Goal: Transaction & Acquisition: Purchase product/service

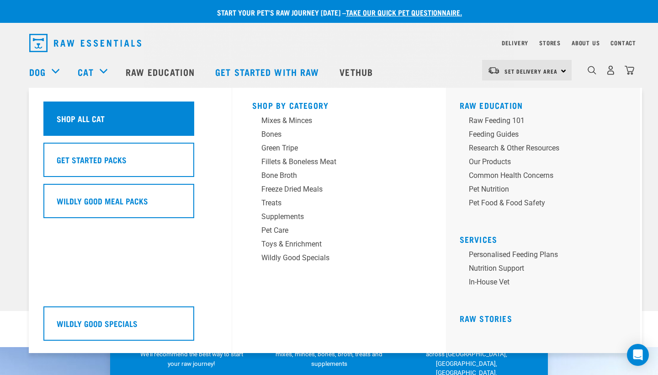
click at [186, 120] on div "Shop All Cat" at bounding box center [118, 118] width 151 height 34
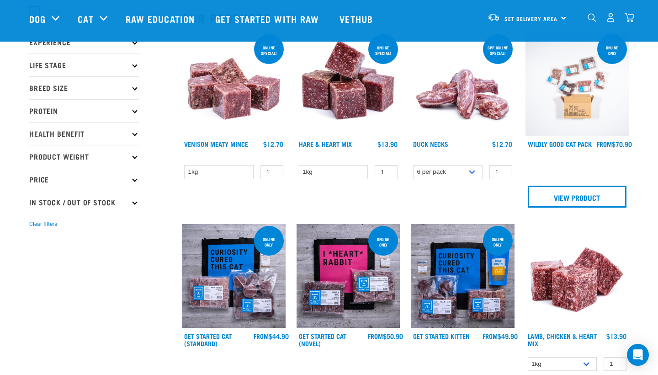
scroll to position [105, 0]
click at [64, 178] on p "Price" at bounding box center [84, 178] width 110 height 23
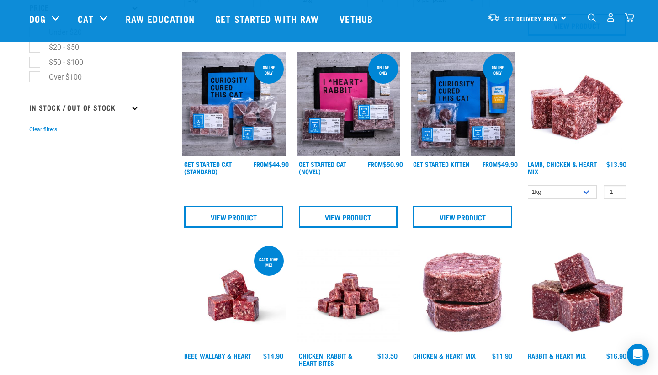
scroll to position [276, 0]
click at [556, 165] on link "Lamb, Chicken & Heart Mix" at bounding box center [562, 167] width 69 height 11
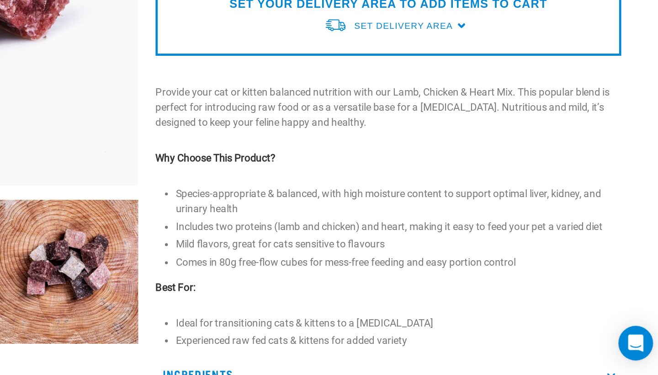
scroll to position [107, 0]
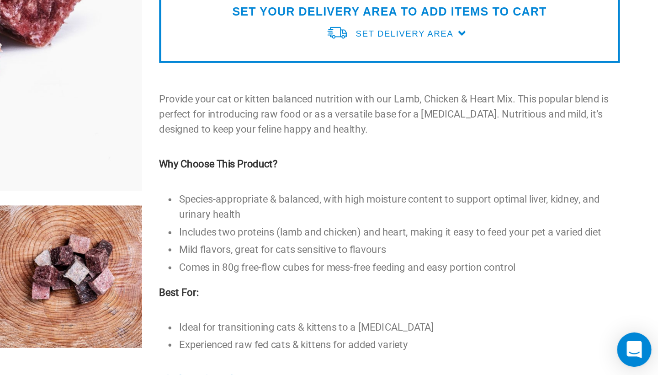
click at [334, 190] on p "Provide your cat or kitten balanced nutrition with our Lamb, Chicken & Heart Mi…" at bounding box center [481, 204] width 294 height 29
drag, startPoint x: 299, startPoint y: 72, endPoint x: 343, endPoint y: 73, distance: 44.3
click at [343, 190] on p "Provide your cat or kitten balanced nutrition with our Lamb, Chicken & Heart Mi…" at bounding box center [481, 204] width 294 height 29
click at [334, 232] on p "Why Choose This Product?" at bounding box center [481, 237] width 294 height 10
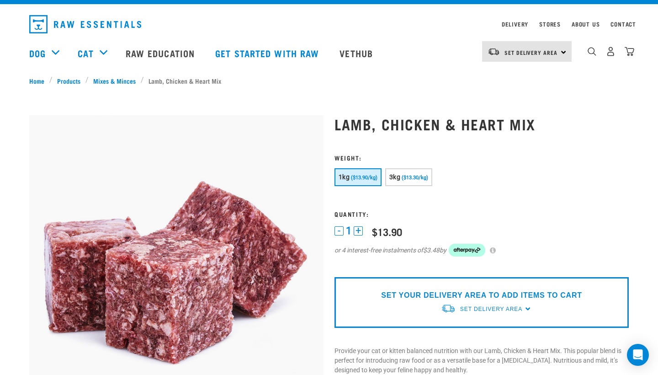
scroll to position [16, 0]
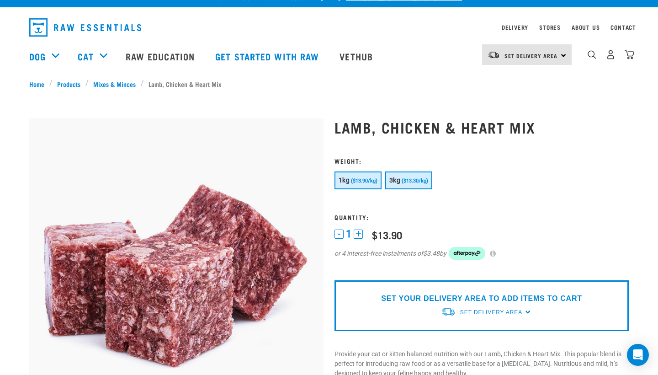
click at [428, 181] on span "($13.30/kg)" at bounding box center [414, 181] width 26 height 6
click at [344, 173] on button "1kg ($13.90/kg)" at bounding box center [357, 180] width 47 height 18
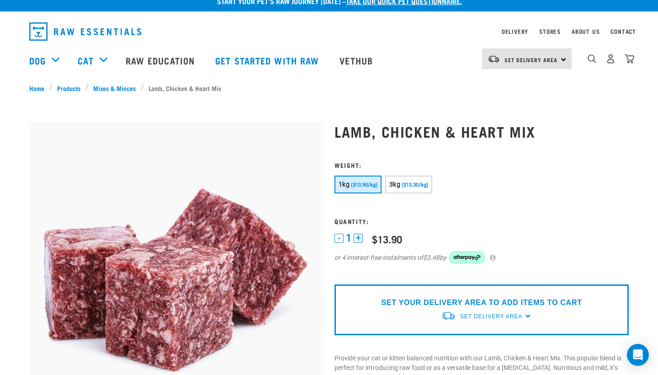
scroll to position [14, 0]
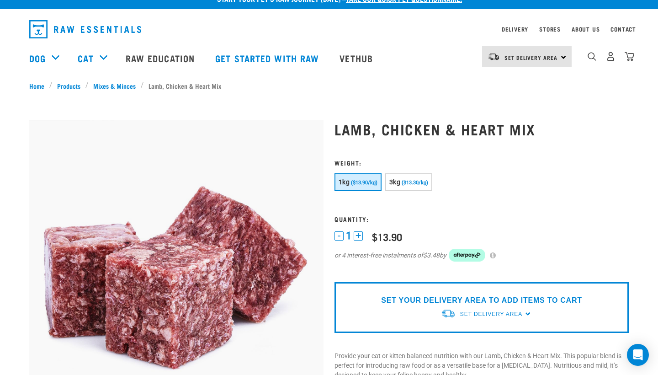
click at [358, 234] on button "+" at bounding box center [358, 235] width 9 height 9
click at [337, 237] on button "-" at bounding box center [338, 235] width 9 height 9
click at [485, 296] on p "SET YOUR DELIVERY AREA TO ADD ITEMS TO CART" at bounding box center [481, 300] width 201 height 11
click at [487, 317] on div "Set Delivery Area" at bounding box center [491, 314] width 62 height 16
click at [473, 336] on link "[GEOGRAPHIC_DATA]" at bounding box center [486, 334] width 91 height 15
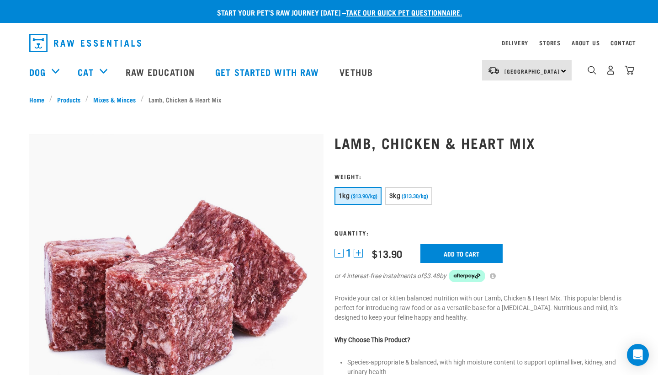
scroll to position [14, 0]
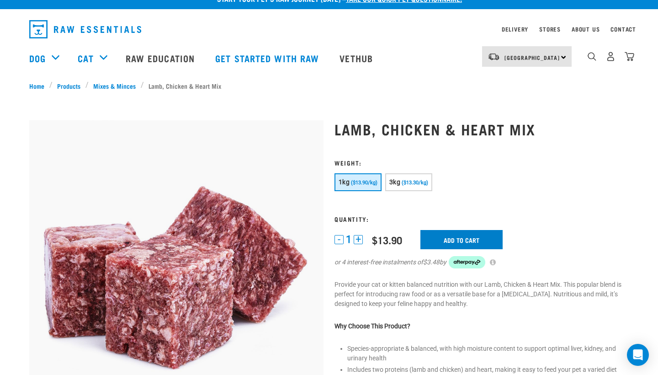
click at [482, 238] on input "Add to cart" at bounding box center [461, 239] width 82 height 19
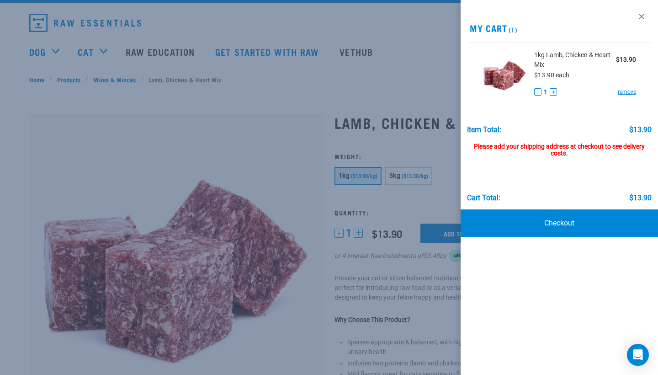
scroll to position [21, 0]
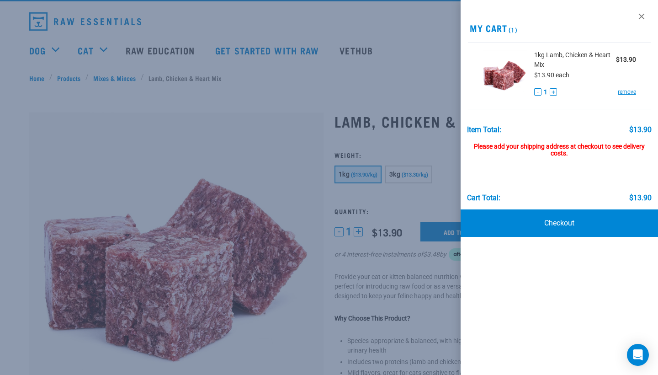
click at [370, 300] on div at bounding box center [329, 187] width 658 height 375
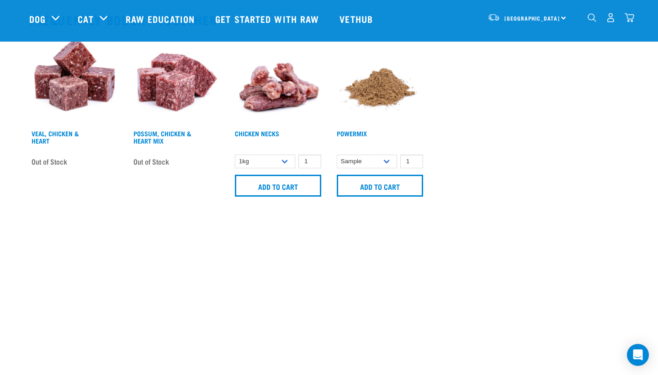
scroll to position [502, 0]
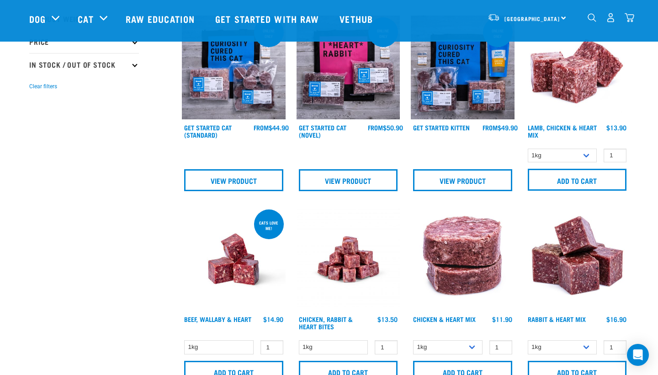
scroll to position [242, 0]
click at [364, 247] on img at bounding box center [348, 259] width 104 height 104
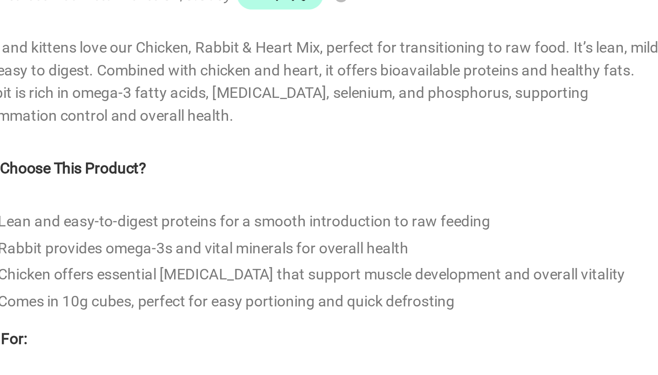
scroll to position [112, 0]
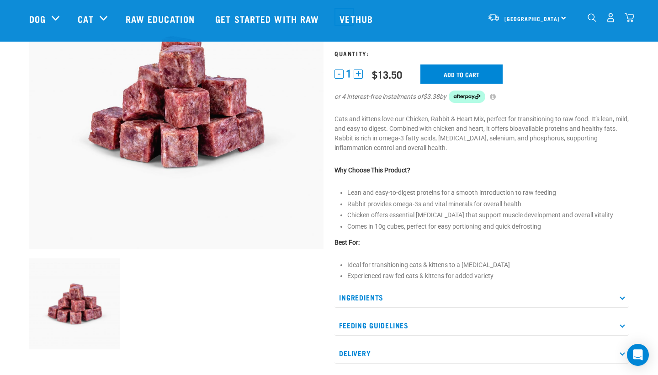
click at [362, 304] on p "Ingredients" at bounding box center [481, 297] width 294 height 21
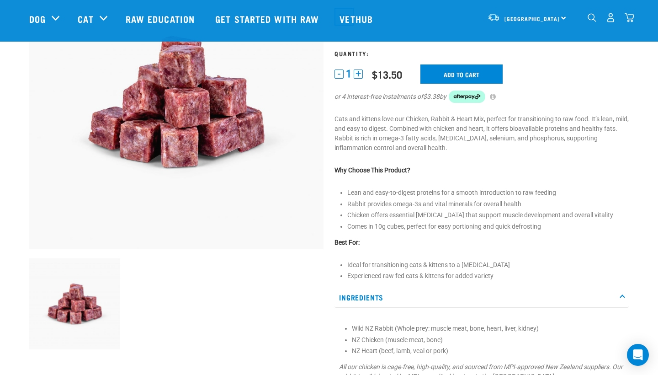
click at [361, 299] on p "Ingredients" at bounding box center [481, 297] width 294 height 21
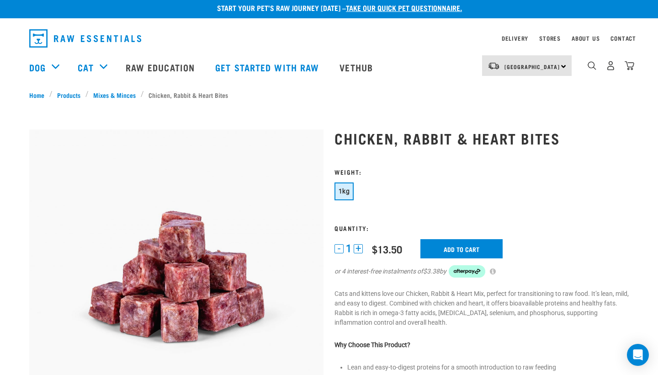
scroll to position [3, 0]
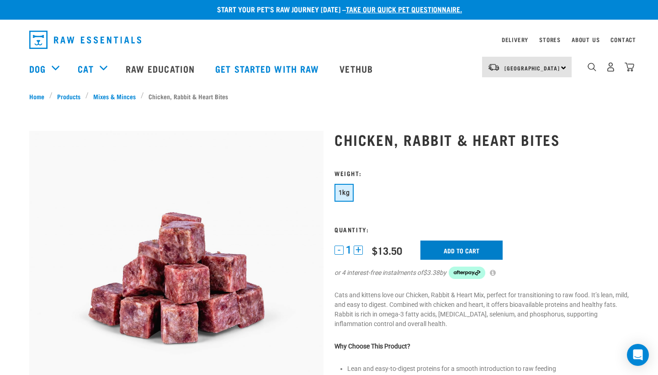
click at [458, 244] on input "Add to cart" at bounding box center [461, 249] width 82 height 19
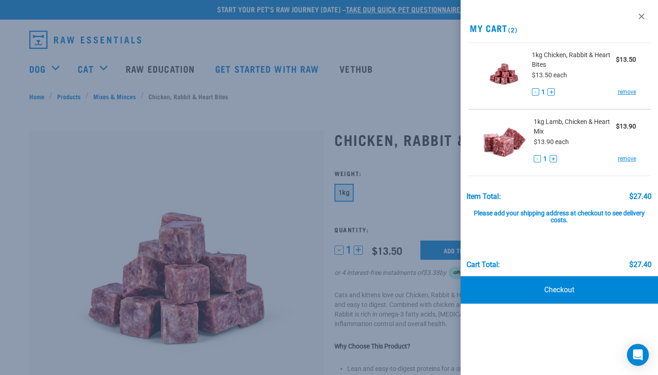
click at [203, 115] on div at bounding box center [329, 187] width 658 height 375
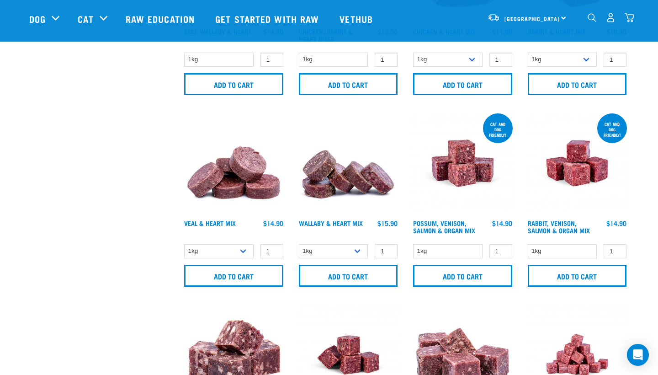
scroll to position [530, 0]
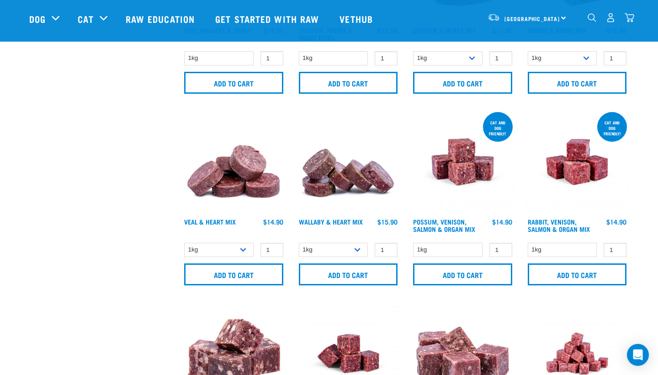
click at [462, 181] on img at bounding box center [463, 162] width 104 height 104
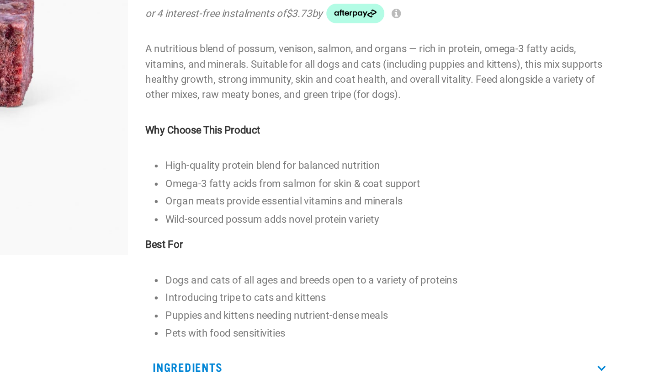
scroll to position [105, 0]
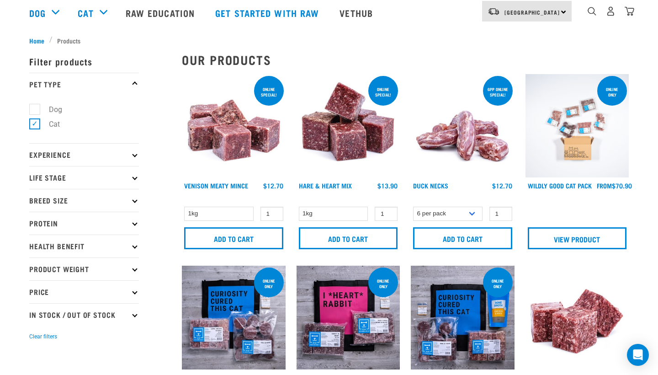
scroll to position [61, 0]
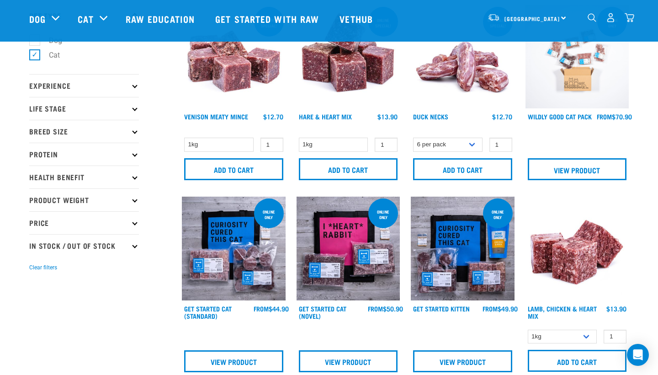
click at [78, 199] on p "Product Weight" at bounding box center [84, 199] width 110 height 23
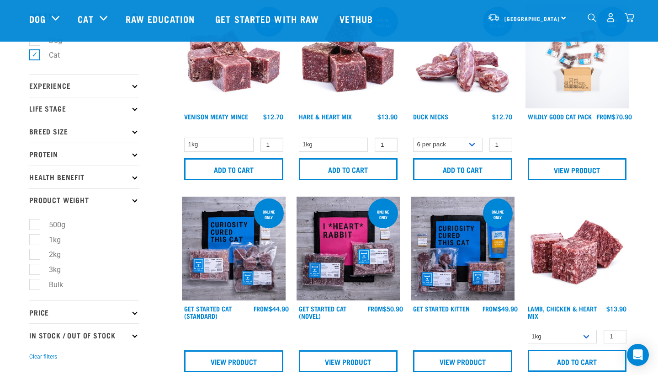
click at [78, 199] on p "Product Weight" at bounding box center [84, 199] width 110 height 23
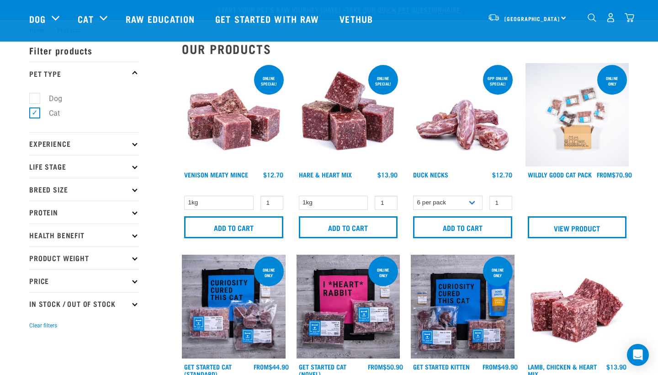
scroll to position [0, 0]
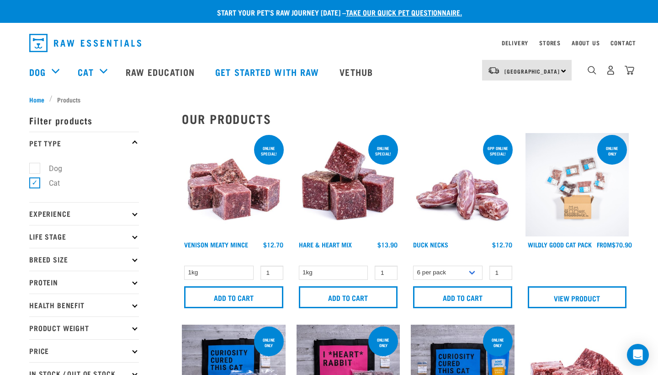
click at [226, 200] on img at bounding box center [234, 185] width 104 height 104
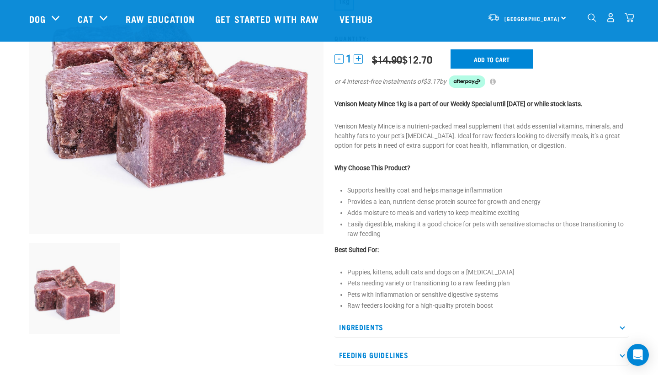
scroll to position [68, 0]
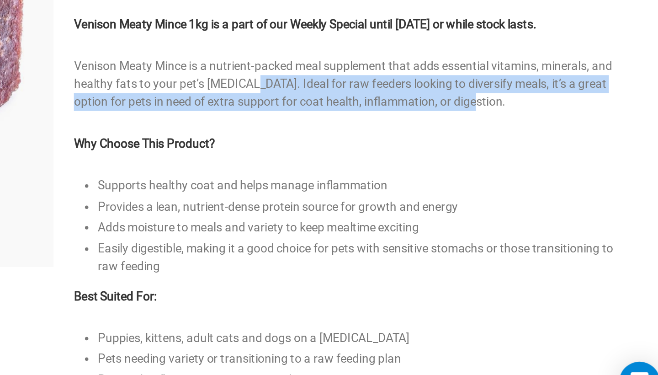
drag, startPoint x: 257, startPoint y: 62, endPoint x: 132, endPoint y: 54, distance: 125.4
click at [334, 180] on p "Venison Meaty Mince is a nutrient-packed meal supplement that adds essential vi…" at bounding box center [481, 194] width 294 height 29
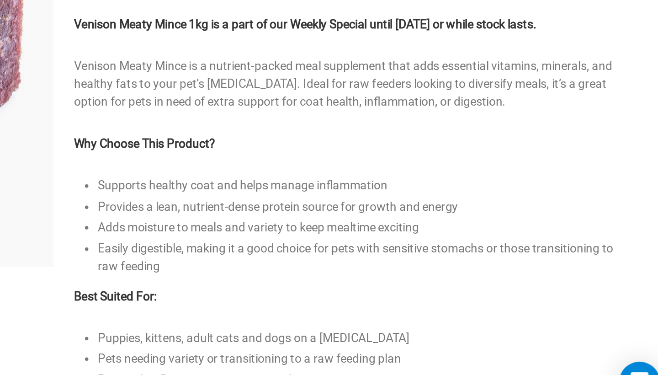
scroll to position [85, 0]
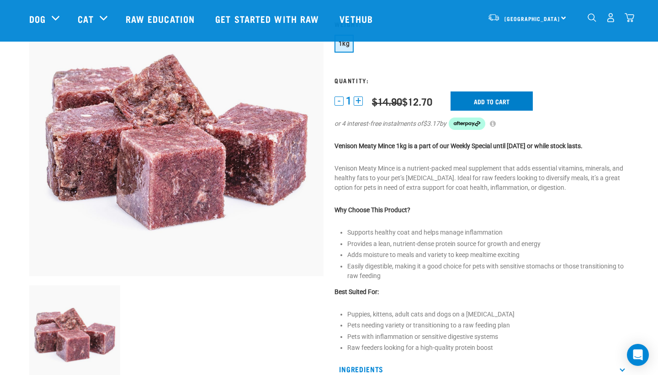
click at [512, 101] on input "Add to cart" at bounding box center [491, 100] width 82 height 19
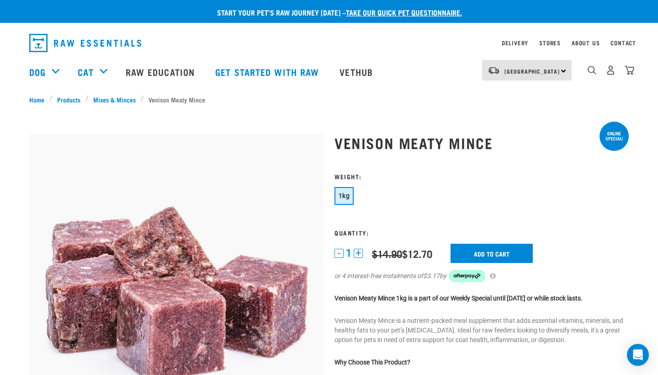
scroll to position [0, 0]
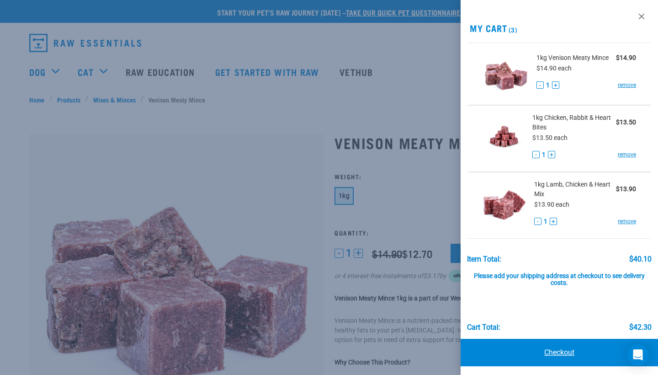
click at [587, 356] on link "Checkout" at bounding box center [558, 351] width 197 height 27
click at [565, 354] on link "Checkout" at bounding box center [558, 351] width 197 height 27
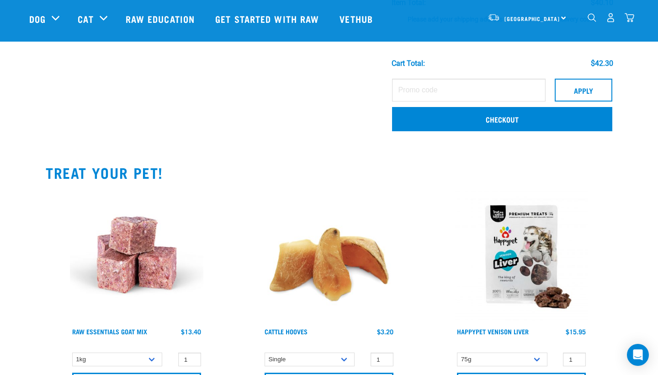
scroll to position [281, 0]
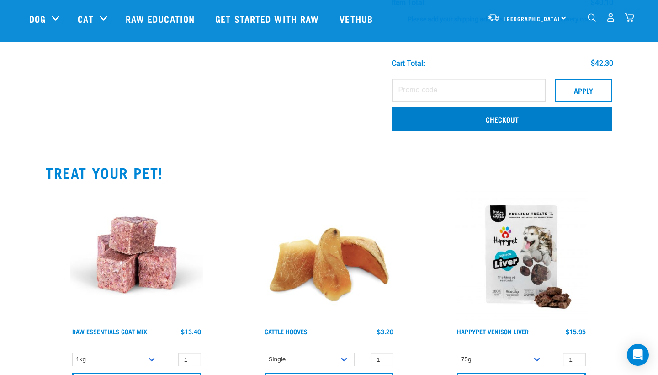
click at [526, 125] on link "Checkout" at bounding box center [502, 119] width 220 height 24
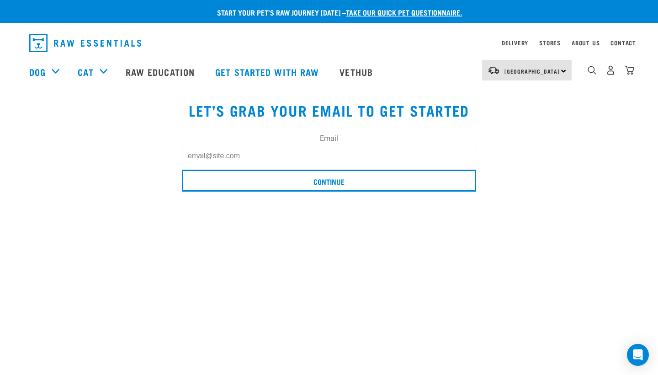
click at [367, 150] on input "Email" at bounding box center [329, 156] width 294 height 16
type input "[EMAIL_ADDRESS][DOMAIN_NAME]"
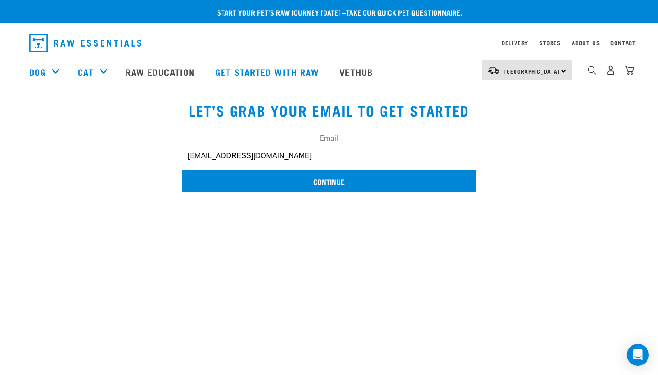
click at [391, 175] on input "Continue" at bounding box center [329, 180] width 294 height 22
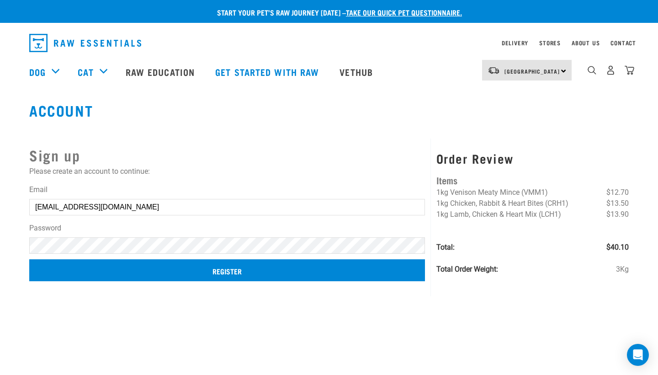
click at [314, 263] on input "Register" at bounding box center [227, 270] width 396 height 22
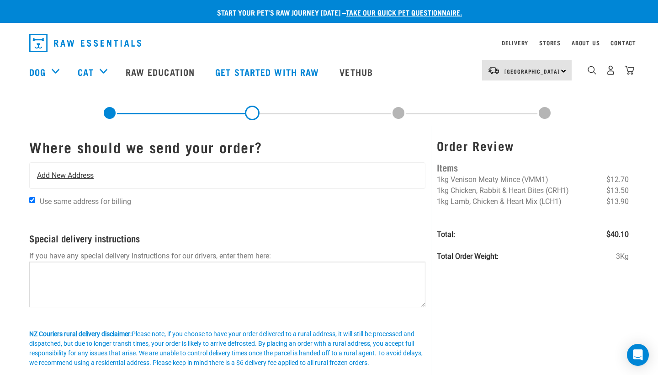
click at [149, 176] on div "Add New Address" at bounding box center [227, 176] width 395 height 26
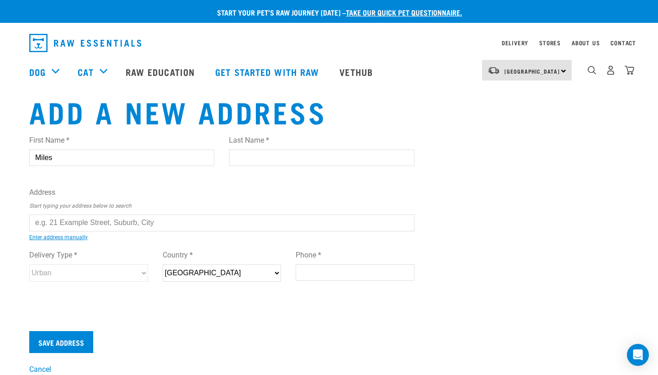
type input "Miles"
type input "Sandler"
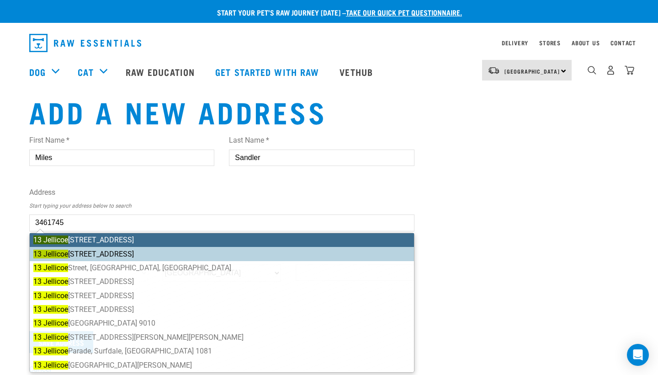
click at [118, 248] on ul "13 Jellicoe Road, Manurewa, Auckland 2102 13 Jellicoe Road, Murrays Bay, Auckla…" at bounding box center [221, 302] width 385 height 140
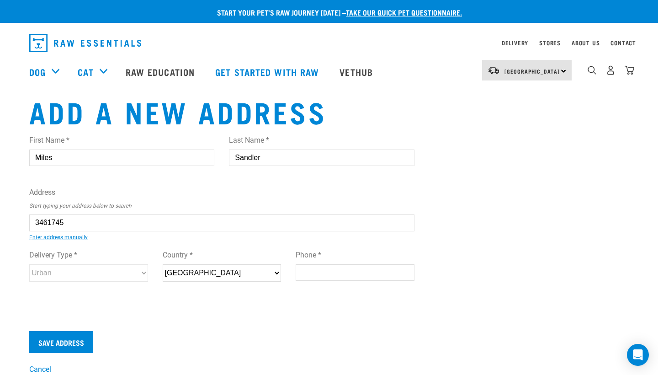
type input "13 Jellicoe Road, Murrays Bay, Auckland 0630"
type input "13 Jellicoe Road"
type input "Murrays Bay"
type input "Auckland"
select select "AUK"
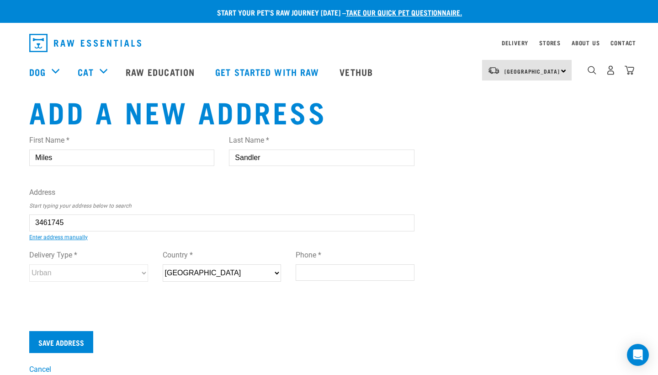
type input "0630"
select select "Urban"
type input "02041010013"
click at [345, 299] on div "First Name * Miles Last Name * Sandler Address Start typing your address below …" at bounding box center [221, 216] width 385 height 179
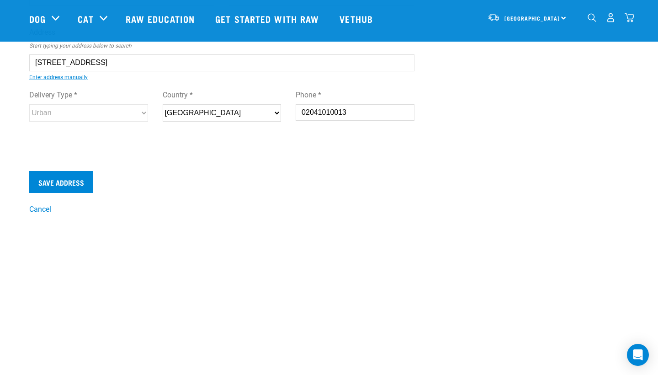
scroll to position [105, 0]
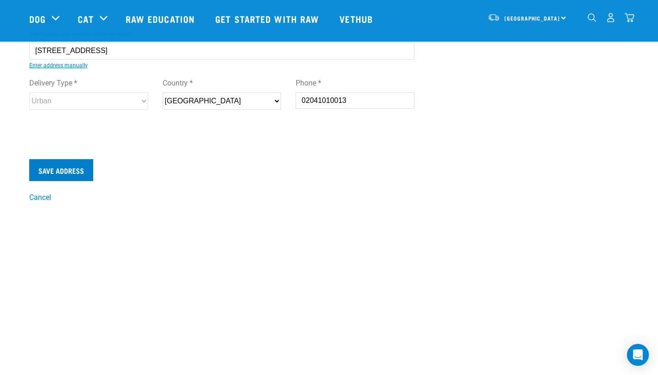
click at [55, 178] on input "Save Address" at bounding box center [61, 170] width 64 height 22
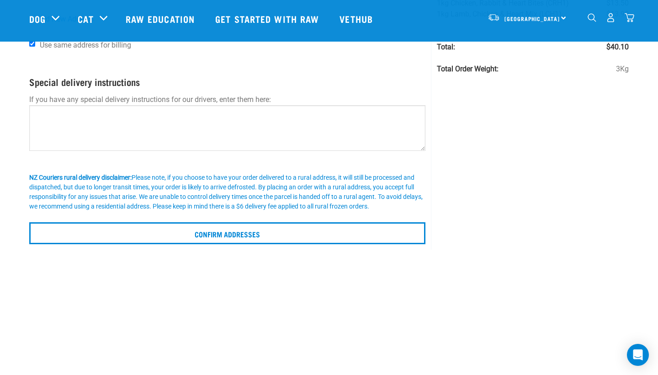
scroll to position [121, 0]
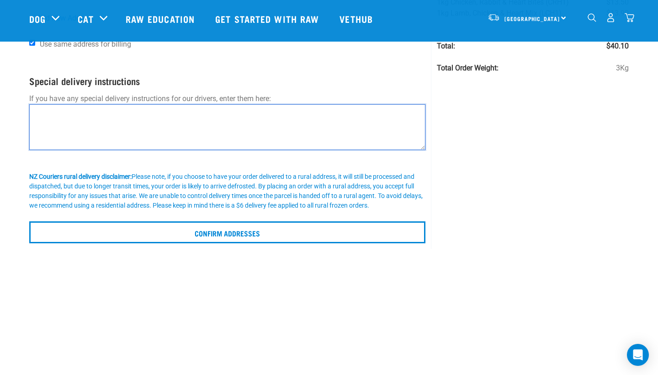
click at [213, 143] on textarea at bounding box center [227, 127] width 396 height 46
type textarea "p"
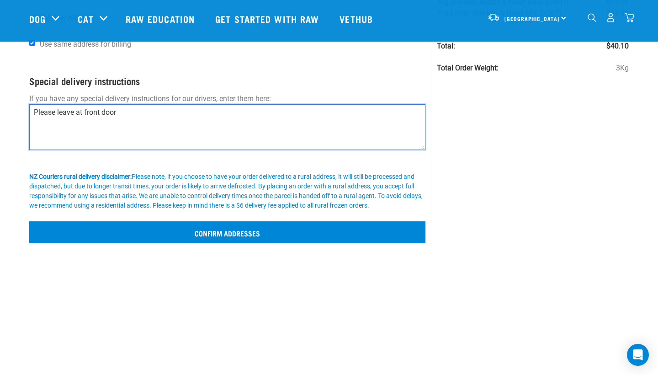
type textarea "Please leave at front door"
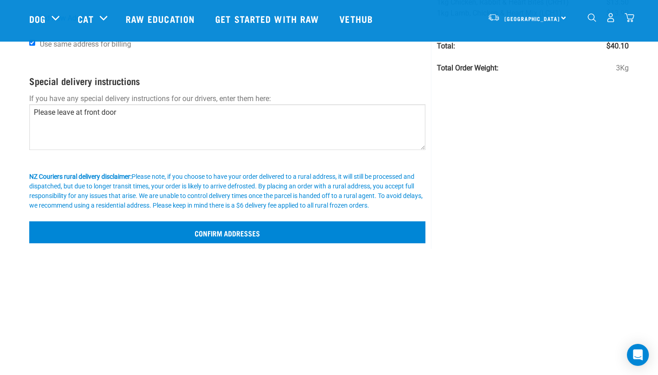
click at [253, 239] on input "Confirm addresses" at bounding box center [227, 232] width 396 height 22
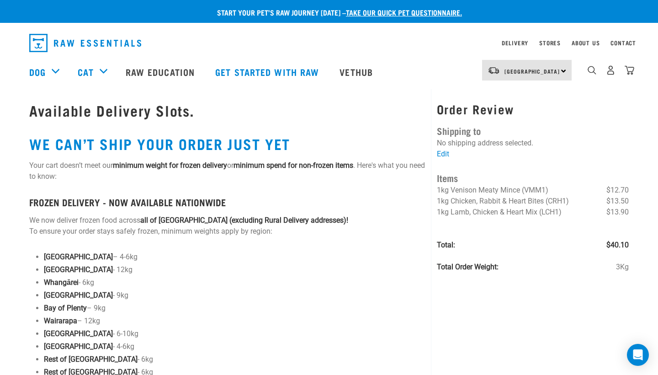
drag, startPoint x: 84, startPoint y: 257, endPoint x: 116, endPoint y: 257, distance: 32.4
click at [116, 257] on p "[GEOGRAPHIC_DATA] – 4-6kg" at bounding box center [234, 256] width 381 height 11
click at [116, 257] on p "Auckland – 4-6kg" at bounding box center [234, 256] width 381 height 11
click at [628, 71] on img "dropdown navigation" at bounding box center [629, 70] width 10 height 10
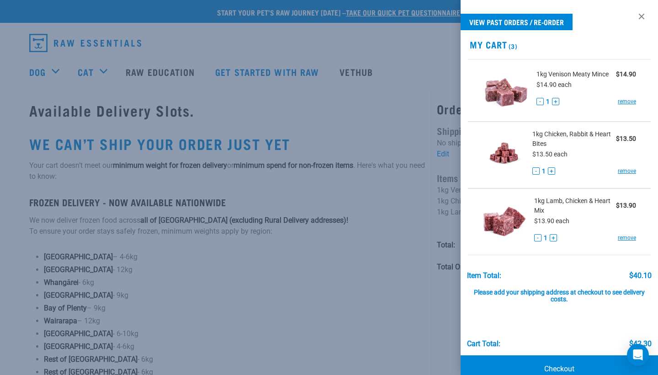
click at [552, 171] on button "+" at bounding box center [551, 170] width 7 height 7
click at [550, 362] on link "Checkout" at bounding box center [558, 368] width 197 height 27
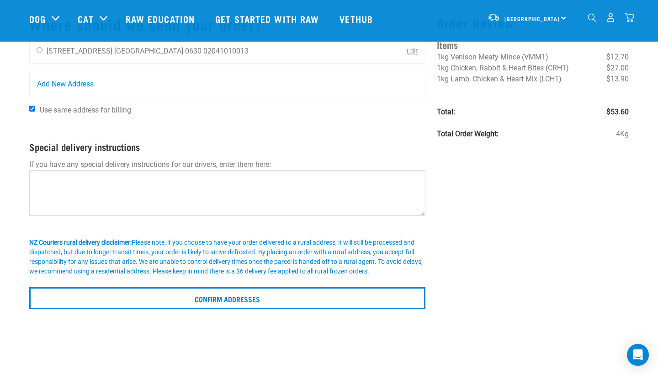
scroll to position [61, 0]
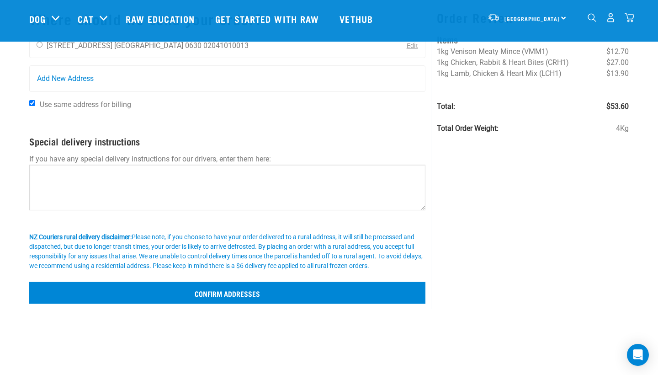
click at [196, 301] on input "Confirm addresses" at bounding box center [227, 292] width 396 height 22
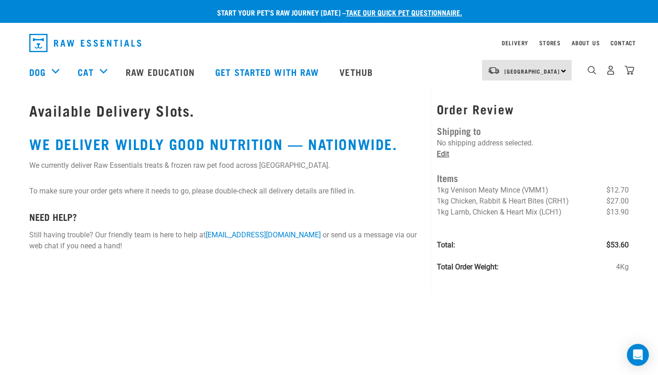
click at [441, 149] on link "Edit" at bounding box center [443, 153] width 12 height 9
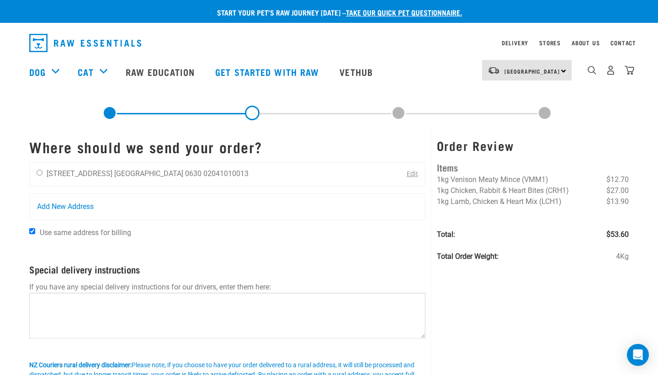
click at [221, 180] on div "[PERSON_NAME] [STREET_ADDRESS] [GEOGRAPHIC_DATA] 0630 02041010013 Edit" at bounding box center [227, 174] width 396 height 24
click at [217, 170] on div "[PERSON_NAME] [STREET_ADDRESS] [GEOGRAPHIC_DATA] 0630 02041010013 Edit" at bounding box center [227, 174] width 396 height 24
click at [34, 173] on div "[PERSON_NAME] [STREET_ADDRESS] [GEOGRAPHIC_DATA] 0630 02041010013" at bounding box center [143, 174] width 226 height 23
click at [38, 174] on input "radio" at bounding box center [40, 172] width 6 height 6
radio input "true"
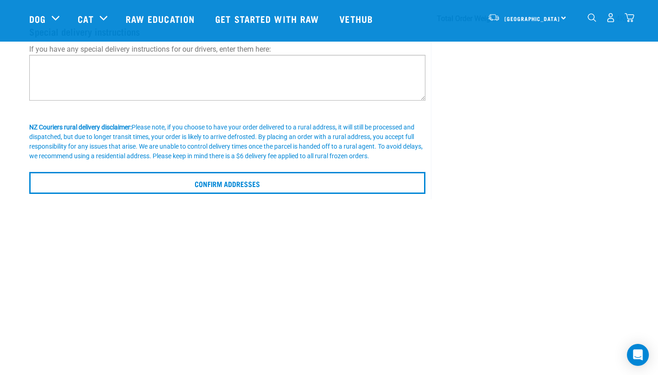
scroll to position [70, 0]
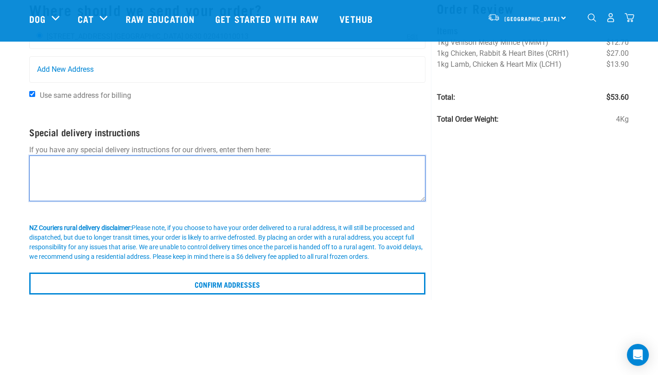
click at [200, 182] on textarea at bounding box center [227, 178] width 396 height 46
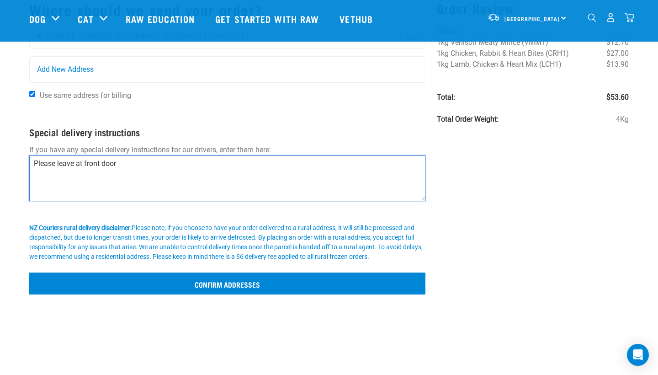
type textarea "Please leave at front door"
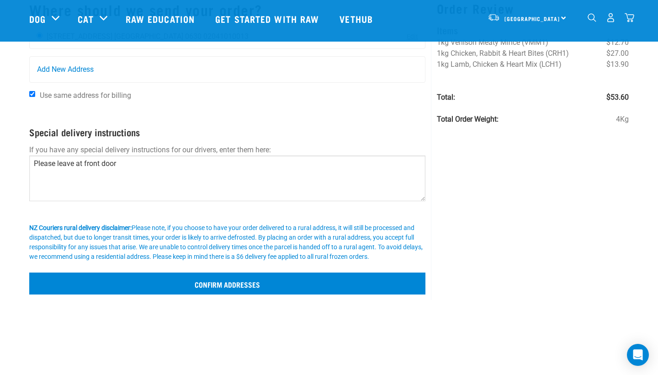
click at [319, 288] on input "Confirm addresses" at bounding box center [227, 283] width 396 height 22
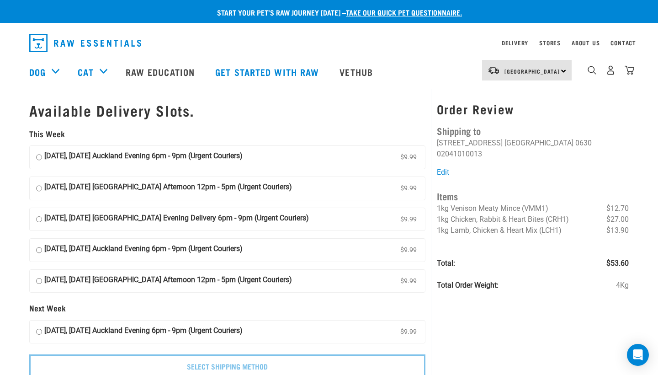
drag, startPoint x: 537, startPoint y: 43, endPoint x: 558, endPoint y: 25, distance: 27.8
click at [224, 158] on strong "[DATE], [DATE] Auckland Evening 6pm - 9pm (Urgent Couriers)" at bounding box center [143, 157] width 198 height 14
click at [42, 158] on input "30 September, Tuesday Auckland Evening 6pm - 9pm (Urgent Couriers) $9.99" at bounding box center [39, 157] width 6 height 14
radio input "true"
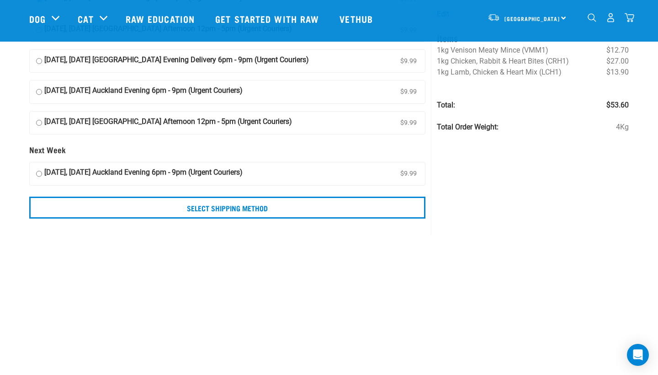
scroll to position [98, 0]
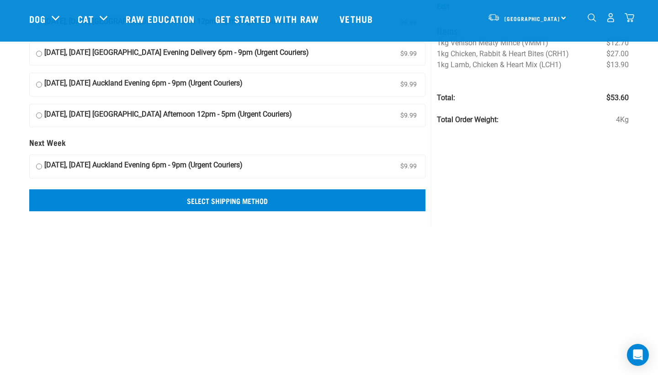
click at [225, 197] on input "Select Shipping Method" at bounding box center [227, 200] width 396 height 22
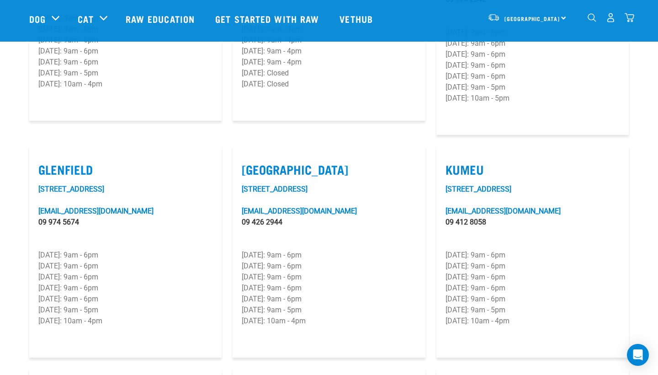
scroll to position [406, 0]
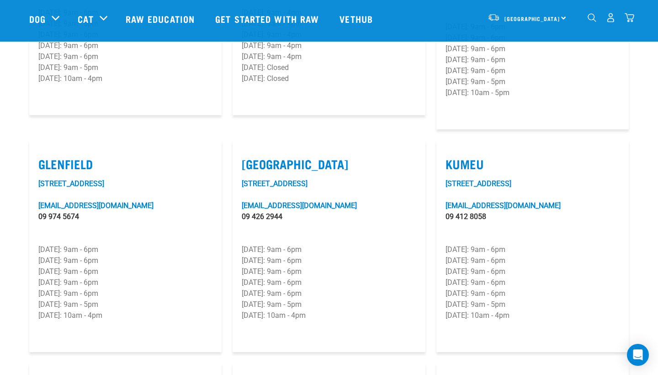
click at [55, 157] on label "Glenfield" at bounding box center [125, 164] width 174 height 14
click at [44, 152] on input "Glenfield" at bounding box center [41, 152] width 6 height 6
checkbox input "true"
click at [135, 288] on p "[DATE]: 9am - 6pm" at bounding box center [125, 293] width 174 height 11
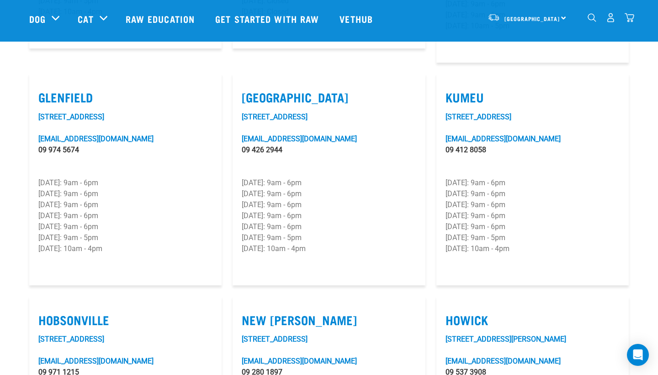
scroll to position [472, 0]
click at [84, 221] on p "[DATE]: 9am - 6pm" at bounding box center [125, 226] width 174 height 11
click at [84, 243] on p "[DATE]: 10am - 4pm" at bounding box center [125, 248] width 174 height 11
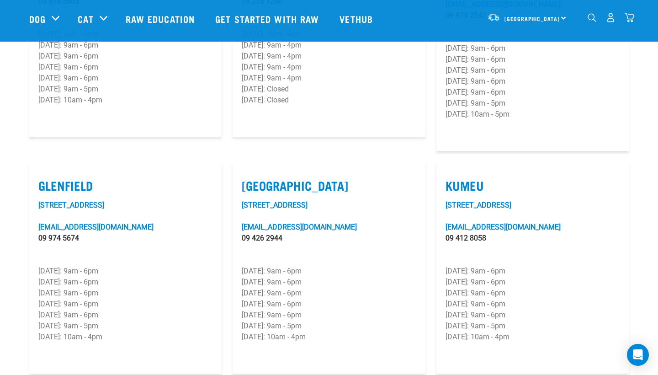
scroll to position [371, 0]
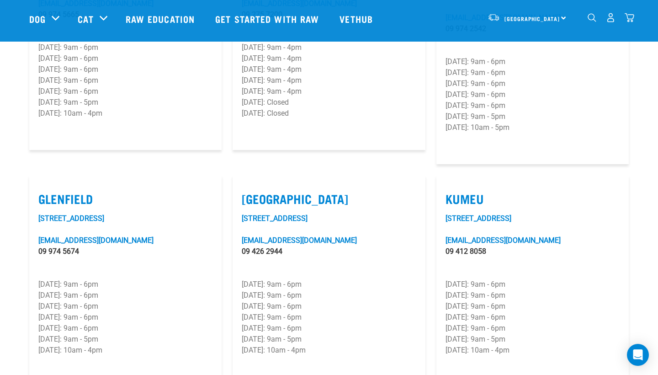
click at [288, 191] on label "Silverdale" at bounding box center [329, 198] width 174 height 14
click at [248, 186] on input "Silverdale" at bounding box center [245, 187] width 6 height 6
click at [264, 191] on label "Silverdale" at bounding box center [329, 198] width 174 height 14
click at [248, 186] on input "Silverdale" at bounding box center [245, 187] width 6 height 6
checkbox input "false"
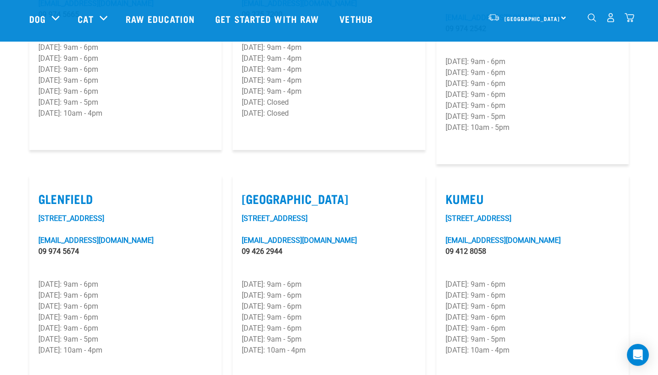
click at [58, 191] on label "Glenfield" at bounding box center [125, 198] width 174 height 14
click at [44, 185] on input "Glenfield" at bounding box center [41, 187] width 6 height 6
checkbox input "false"
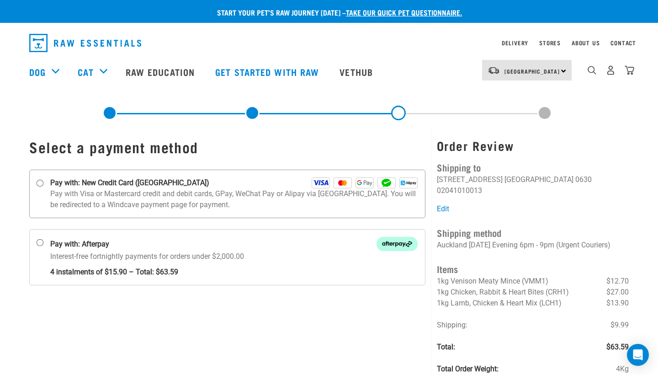
click at [223, 194] on p "Pay with Visa or Mastercard credit and debit cards, GPay, WeChat Pay or Alipay …" at bounding box center [233, 199] width 367 height 22
click at [44, 187] on input "Pay with: New Credit Card ([GEOGRAPHIC_DATA])" at bounding box center [40, 183] width 7 height 7
radio input "true"
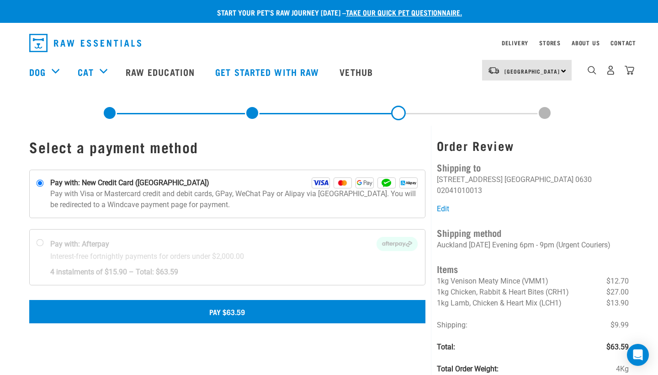
click at [260, 311] on button "Pay $63.59" at bounding box center [227, 311] width 396 height 23
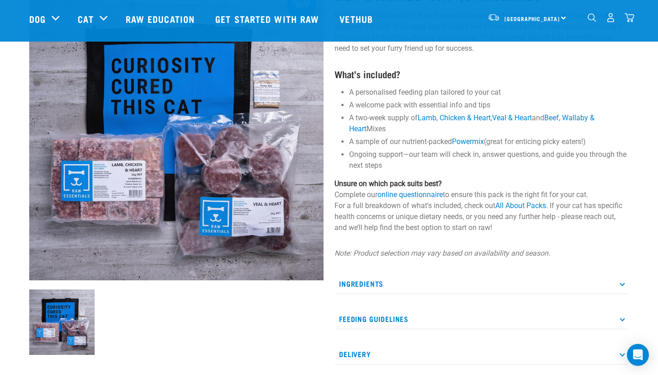
scroll to position [79, 0]
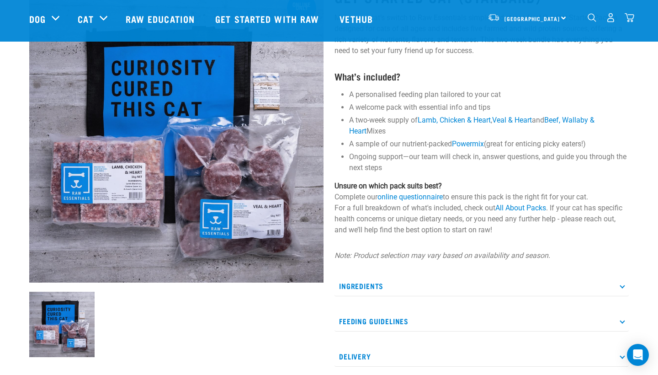
click at [529, 163] on li "Ongoing support—our team will check in, answer questions, and guide you through…" at bounding box center [489, 162] width 280 height 22
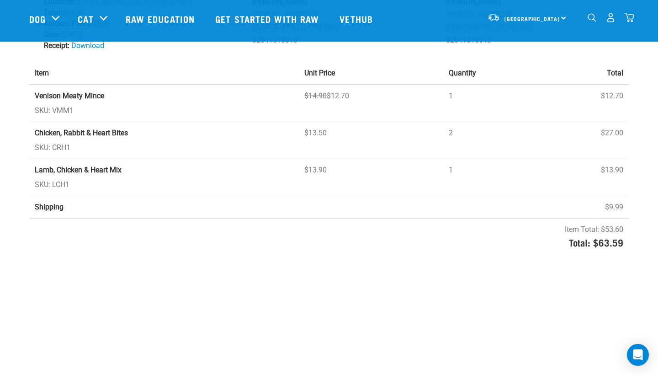
scroll to position [117, 0]
click at [101, 95] on strong "Venison Meaty Mince" at bounding box center [69, 94] width 69 height 9
